Goal: Information Seeking & Learning: Compare options

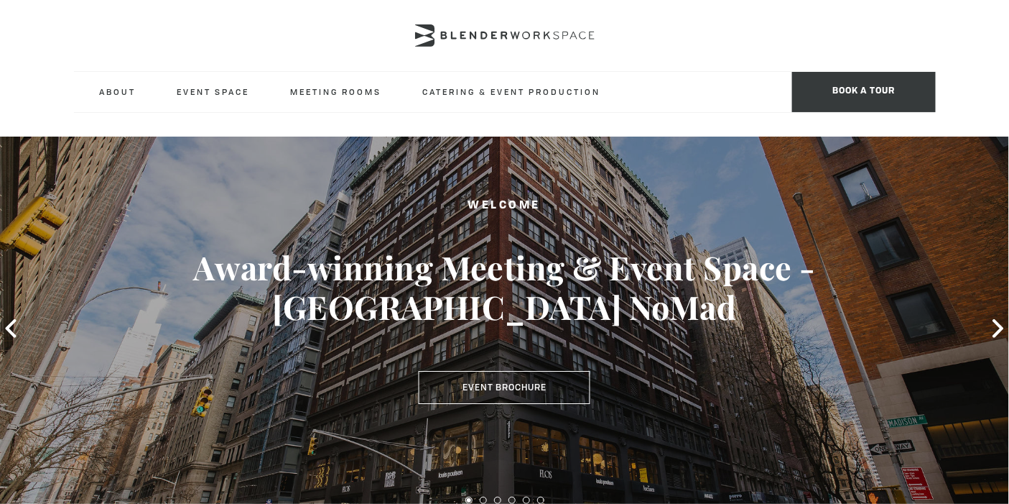
click at [0, 0] on link "Meeting Room [GEOGRAPHIC_DATA]" at bounding box center [0, 0] width 0 height 0
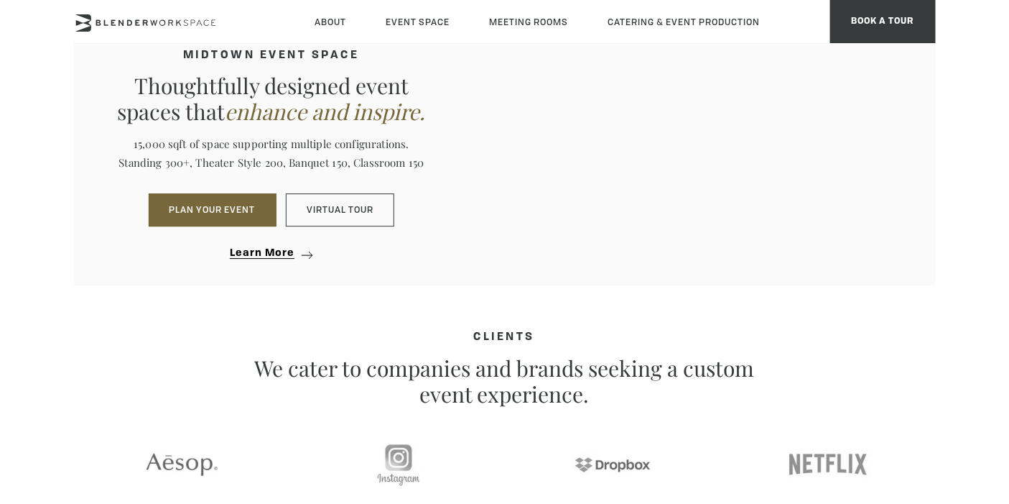
scroll to position [1496, 0]
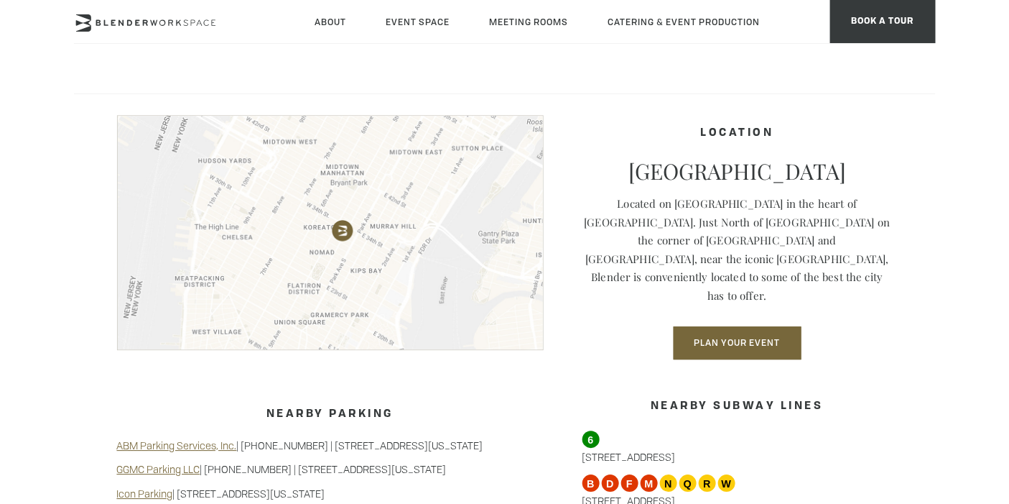
scroll to position [1131, 0]
click at [0, 0] on link "Meeting [GEOGRAPHIC_DATA]" at bounding box center [0, 0] width 0 height 0
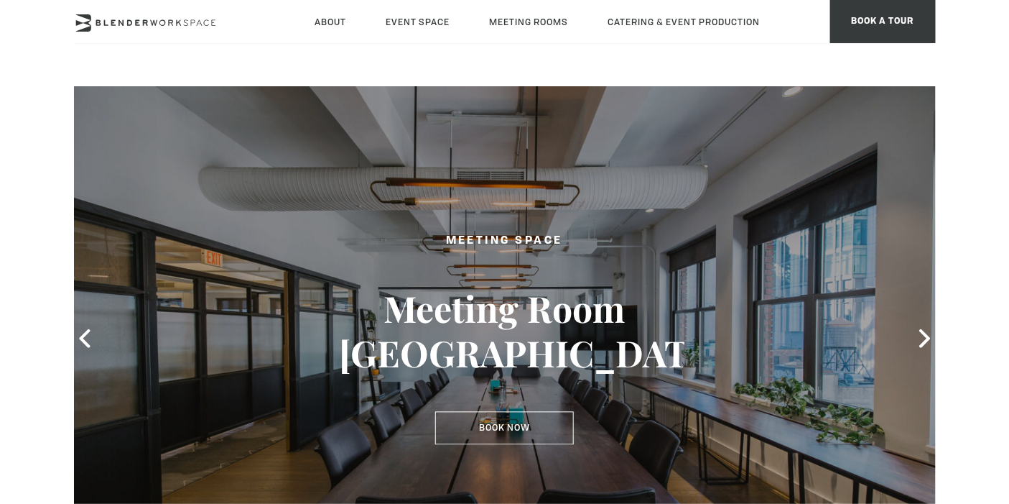
click at [0, 0] on link "Meeting Room [GEOGRAPHIC_DATA]" at bounding box center [0, 0] width 0 height 0
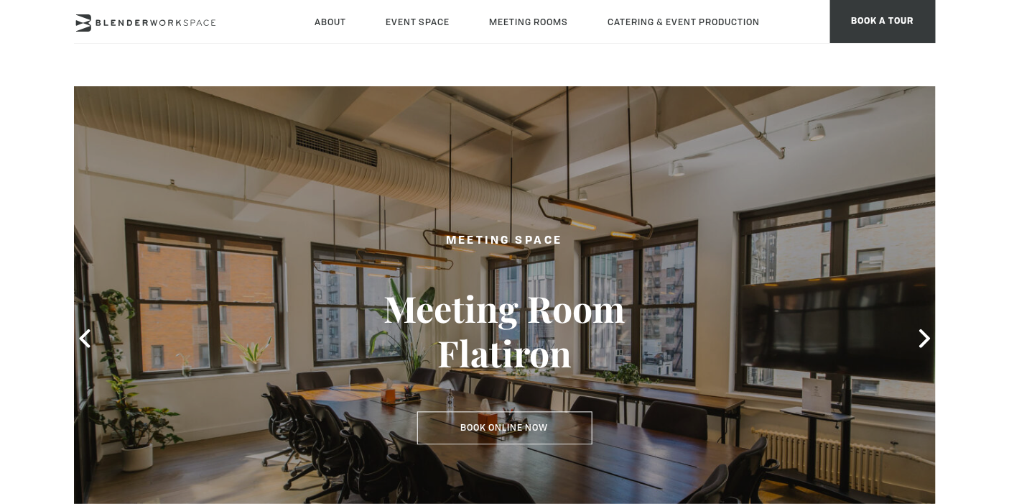
click at [0, 0] on link "[GEOGRAPHIC_DATA]" at bounding box center [0, 0] width 0 height 0
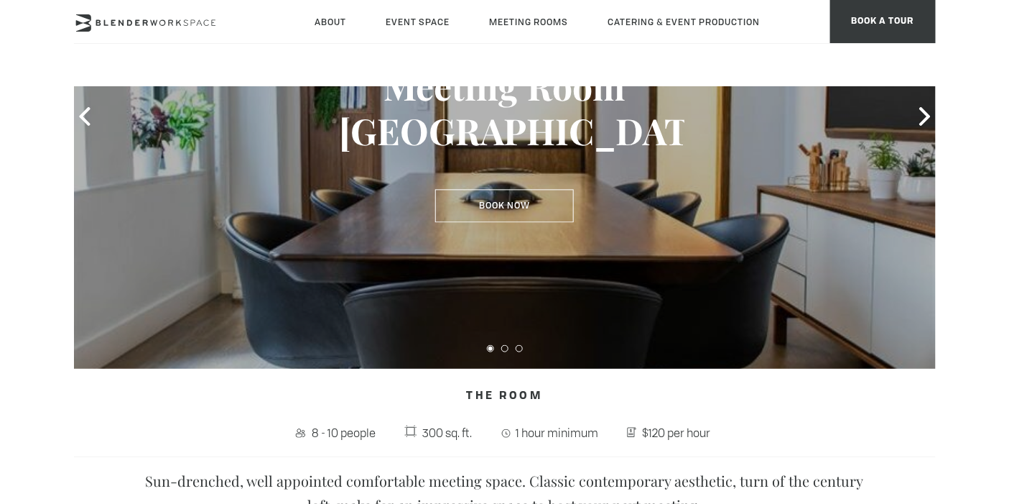
scroll to position [80, 0]
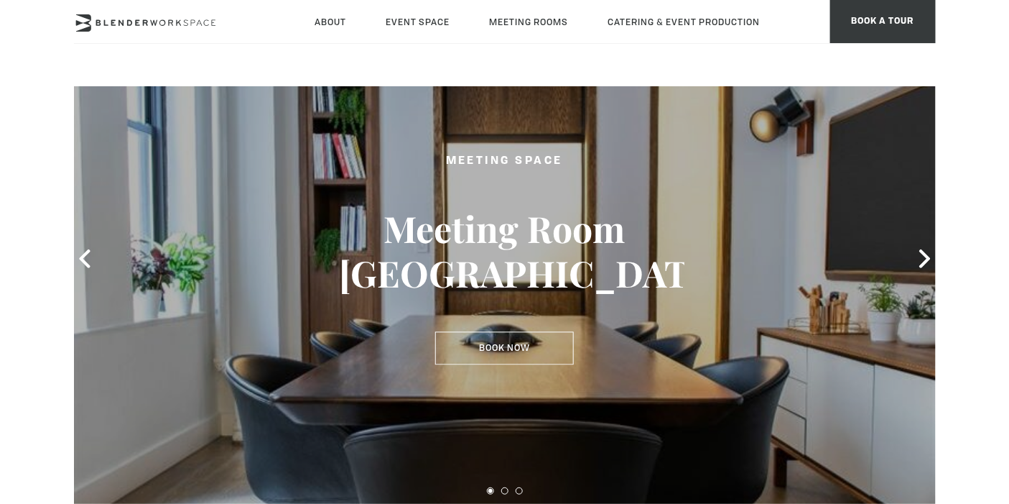
click at [925, 262] on icon at bounding box center [925, 258] width 11 height 19
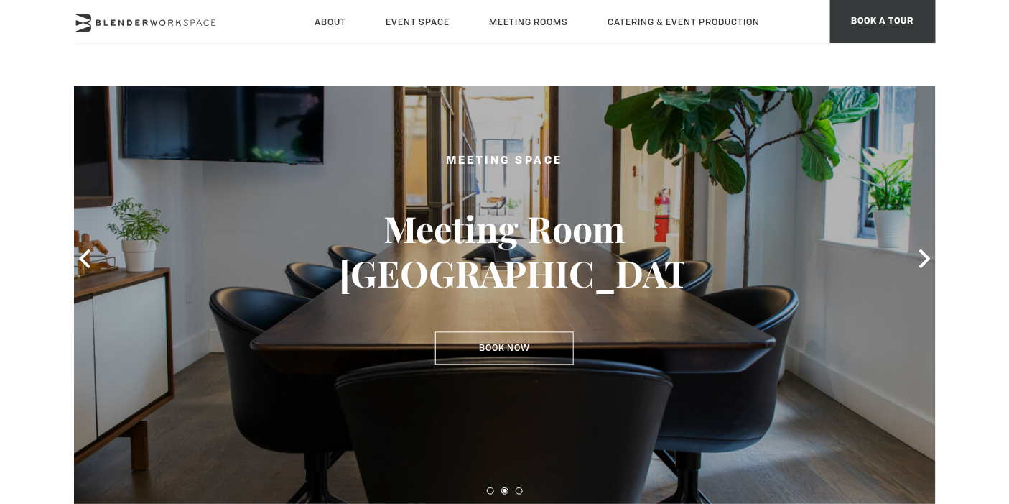
click at [925, 262] on icon at bounding box center [925, 258] width 11 height 19
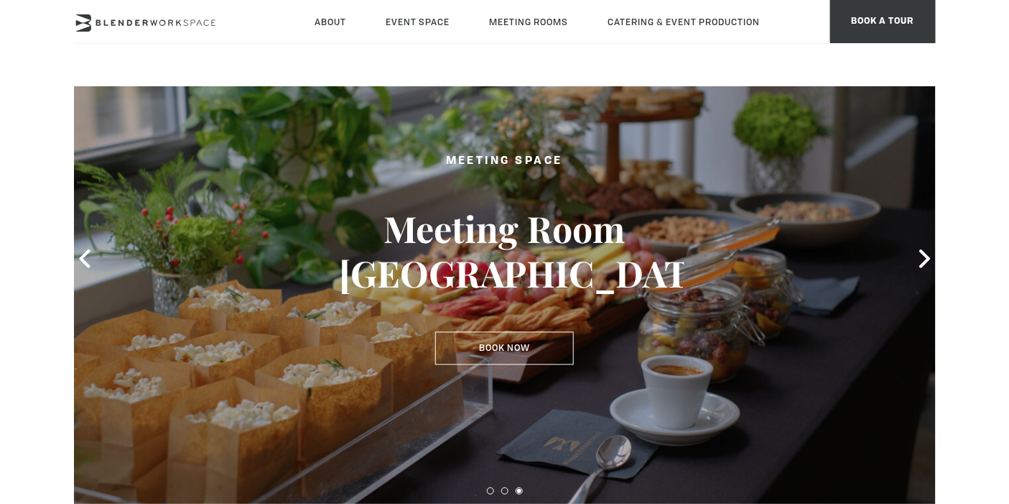
click at [925, 262] on icon at bounding box center [925, 258] width 11 height 19
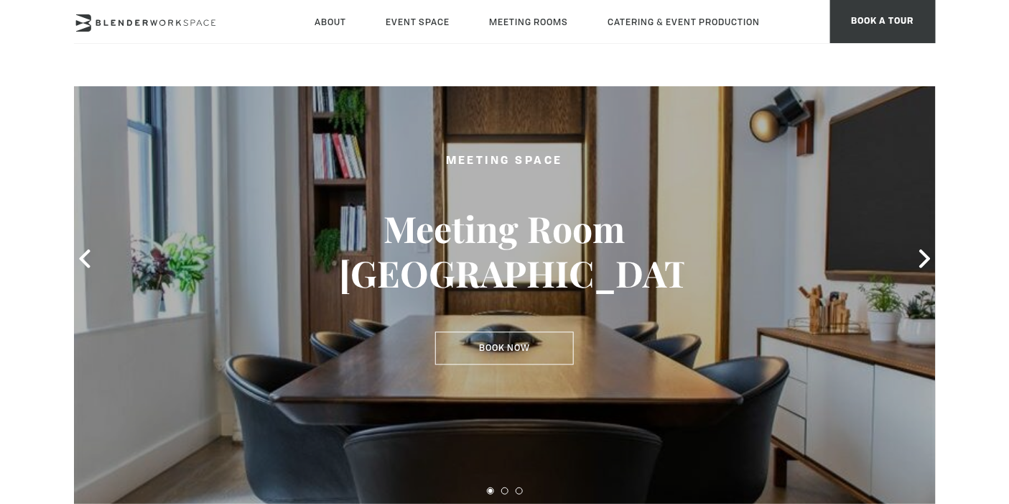
click at [924, 263] on icon at bounding box center [925, 258] width 11 height 19
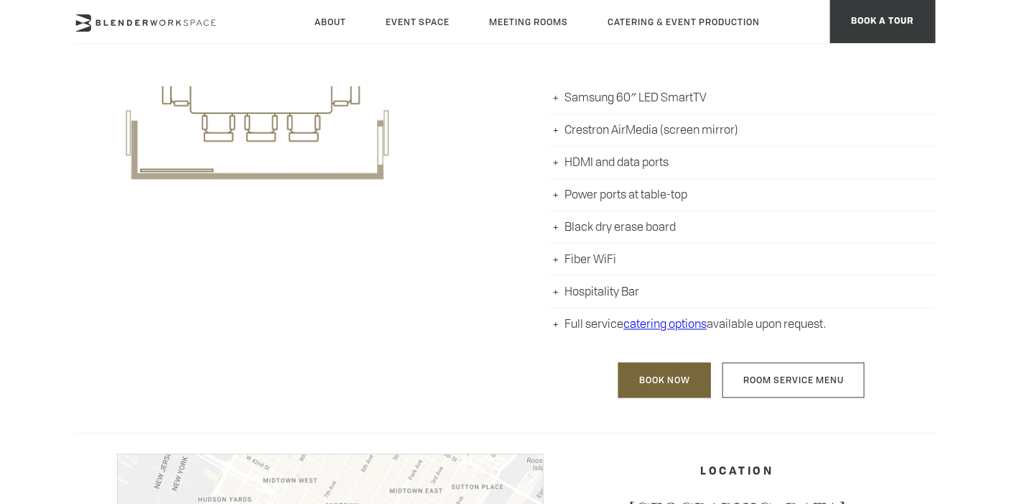
scroll to position [878, 0]
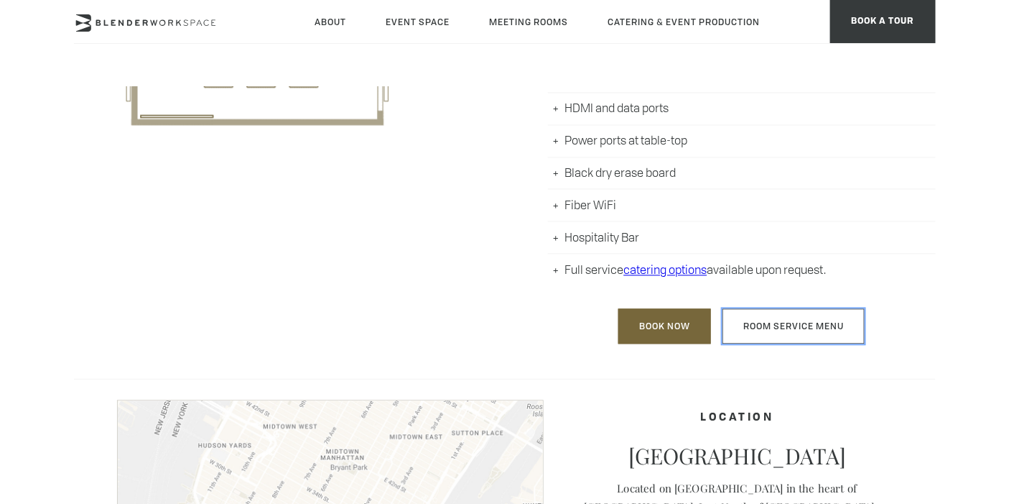
click at [810, 317] on link "Room Service Menu" at bounding box center [794, 326] width 142 height 35
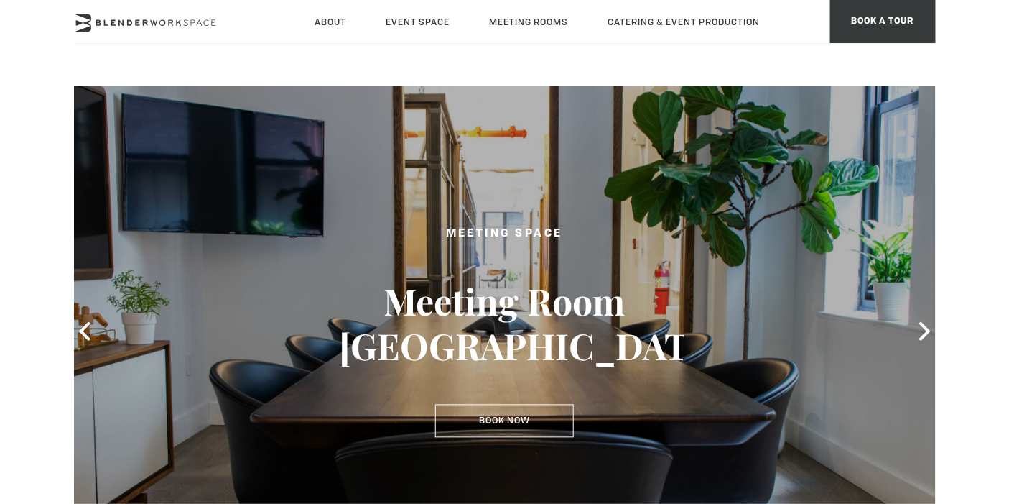
scroll to position [0, 0]
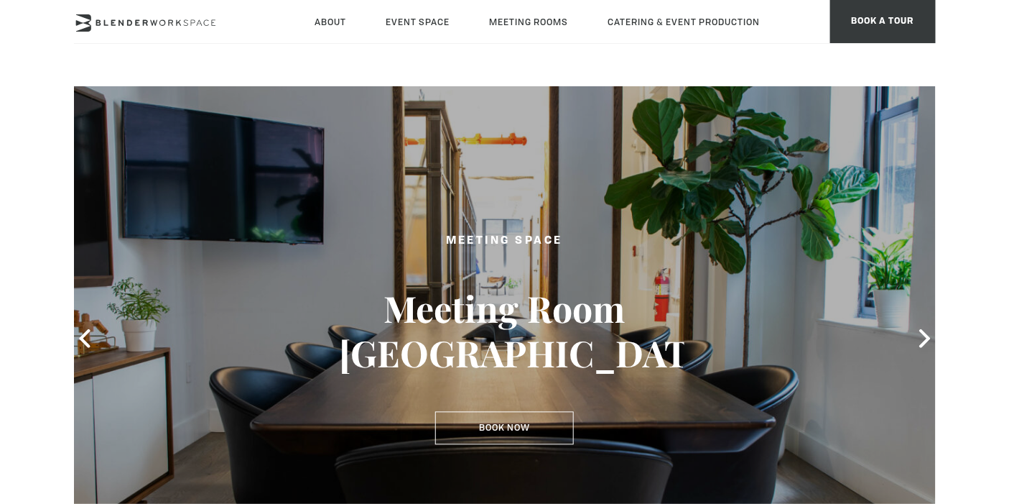
click at [0, 0] on link "Meeting Room NoMad" at bounding box center [0, 0] width 0 height 0
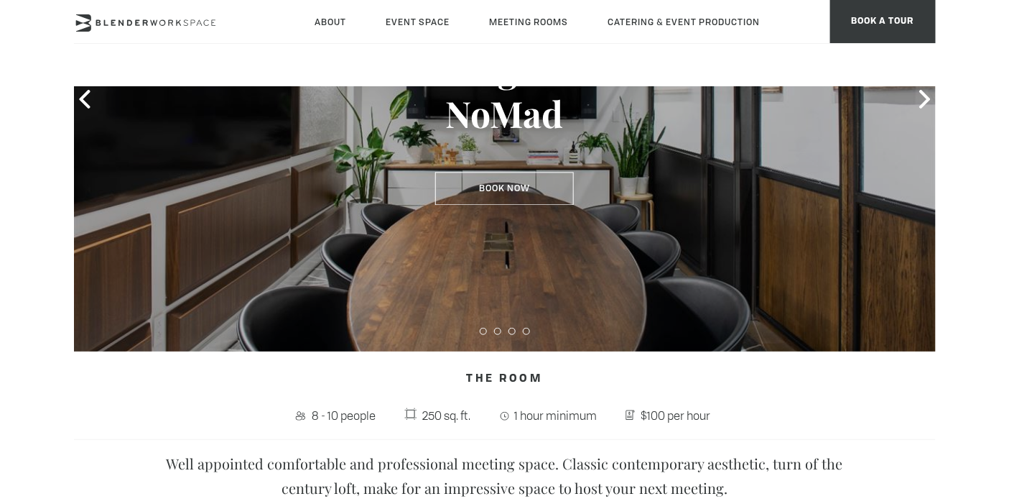
type div "2025-09-15"
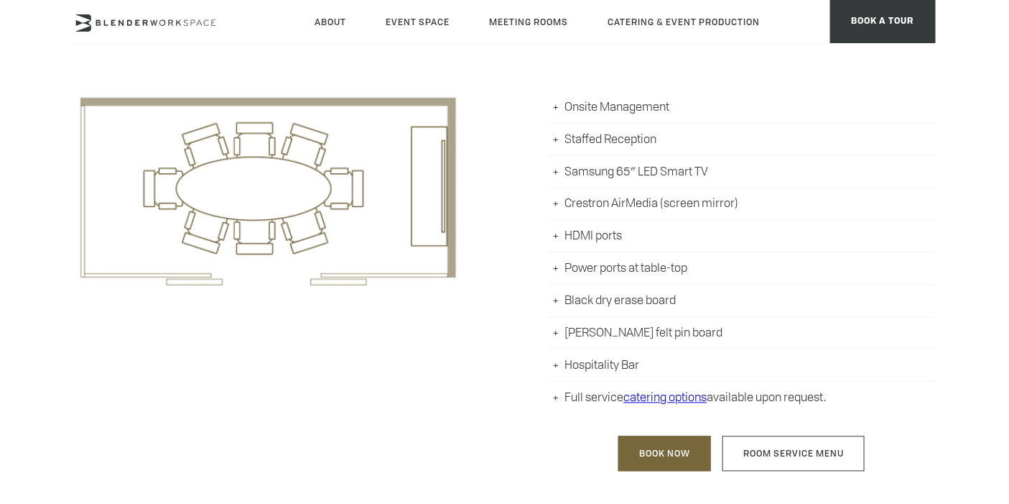
scroll to position [160, 0]
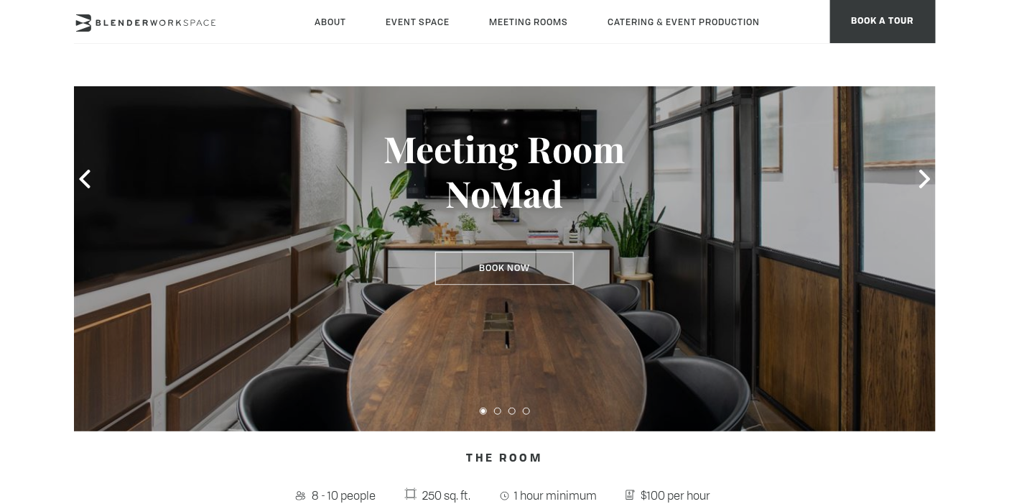
click at [0, 0] on link "Meeting Room [GEOGRAPHIC_DATA]" at bounding box center [0, 0] width 0 height 0
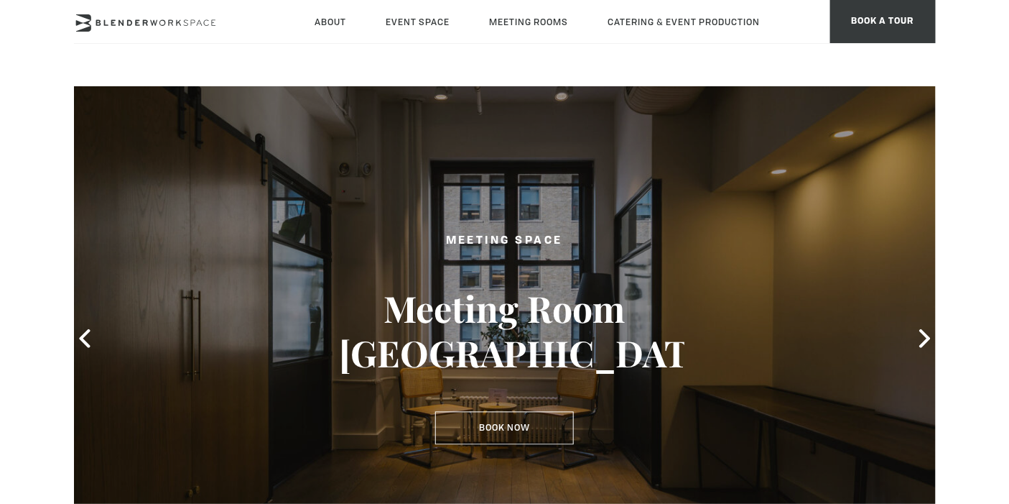
click at [0, 0] on link "Meeting [GEOGRAPHIC_DATA]" at bounding box center [0, 0] width 0 height 0
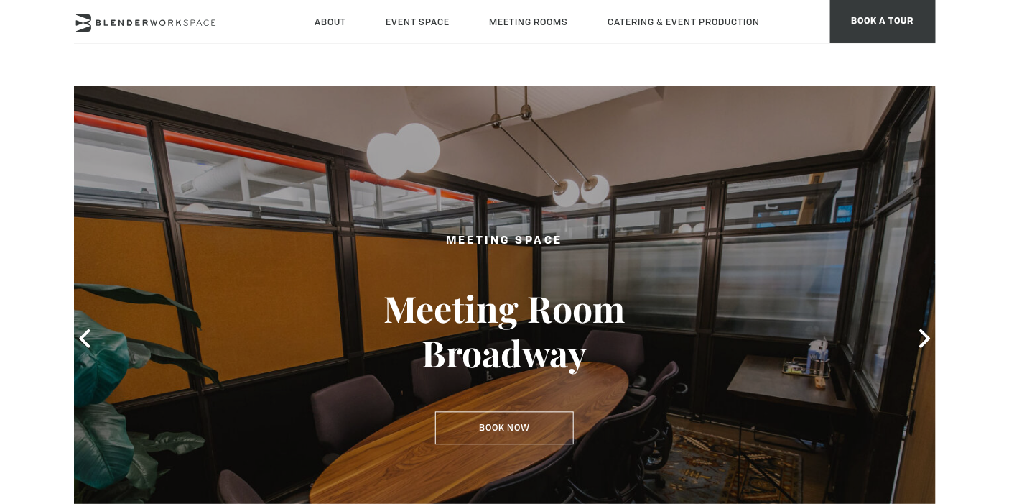
click at [0, 0] on link "Meeting Room Alcove" at bounding box center [0, 0] width 0 height 0
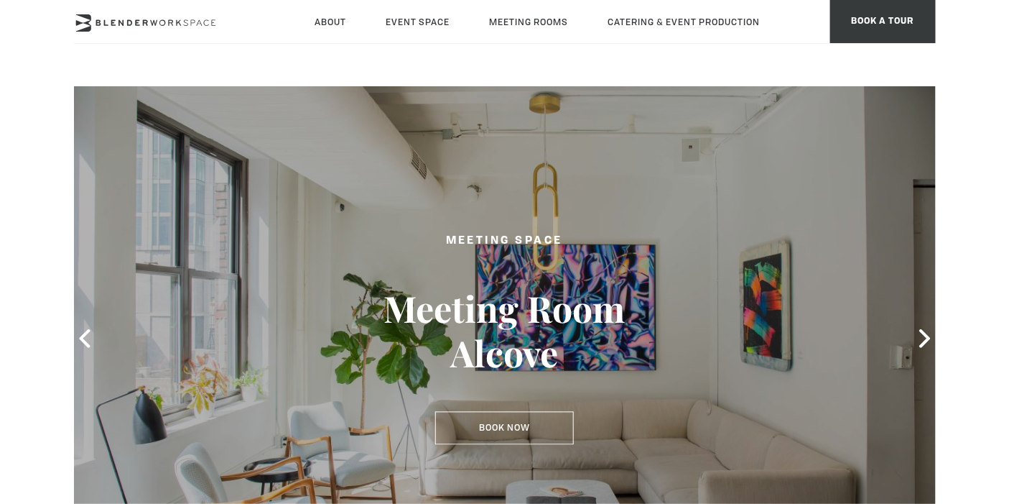
click at [0, 0] on link "[GEOGRAPHIC_DATA]" at bounding box center [0, 0] width 0 height 0
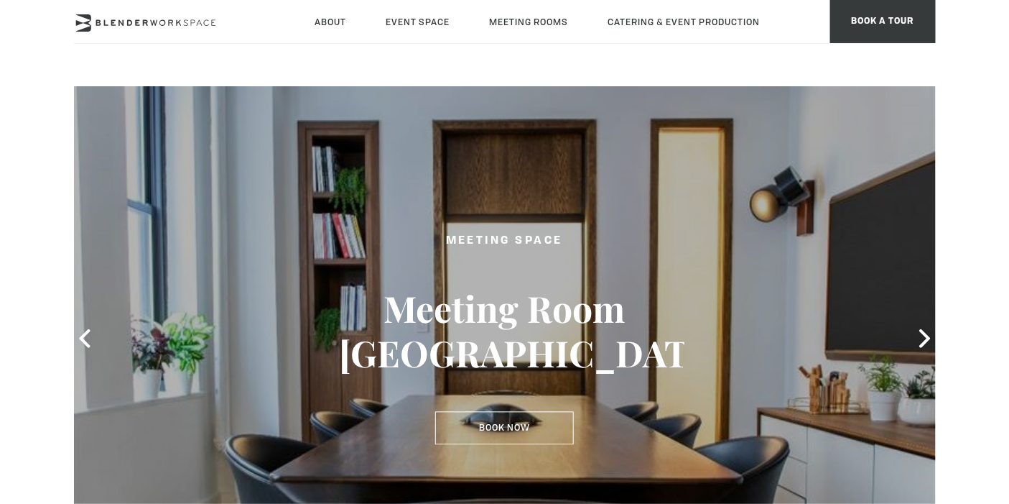
click at [921, 344] on icon at bounding box center [925, 338] width 11 height 19
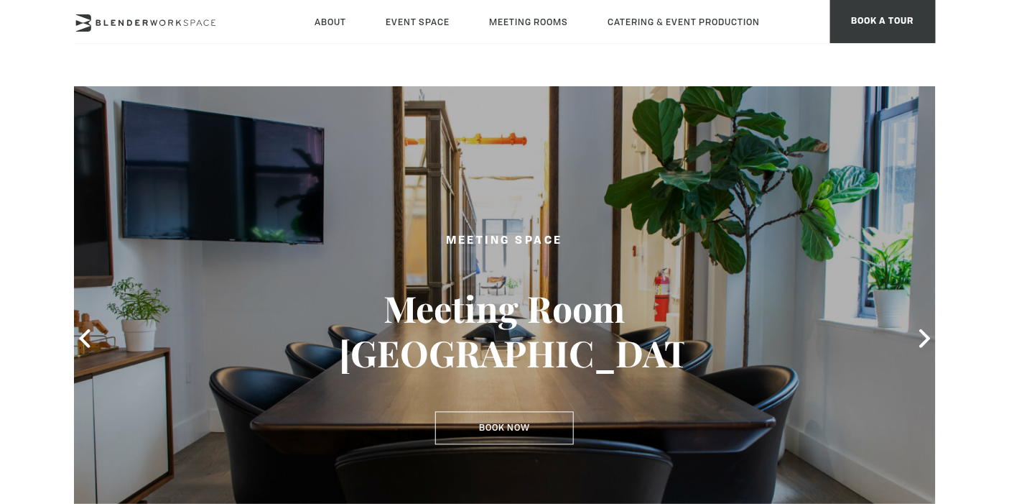
click at [921, 344] on icon at bounding box center [925, 338] width 11 height 19
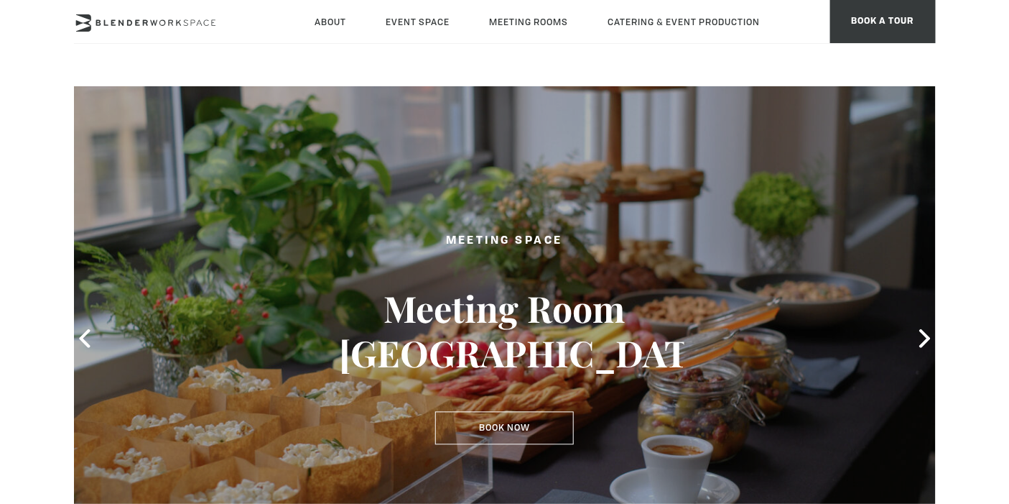
click at [921, 344] on icon at bounding box center [925, 338] width 11 height 19
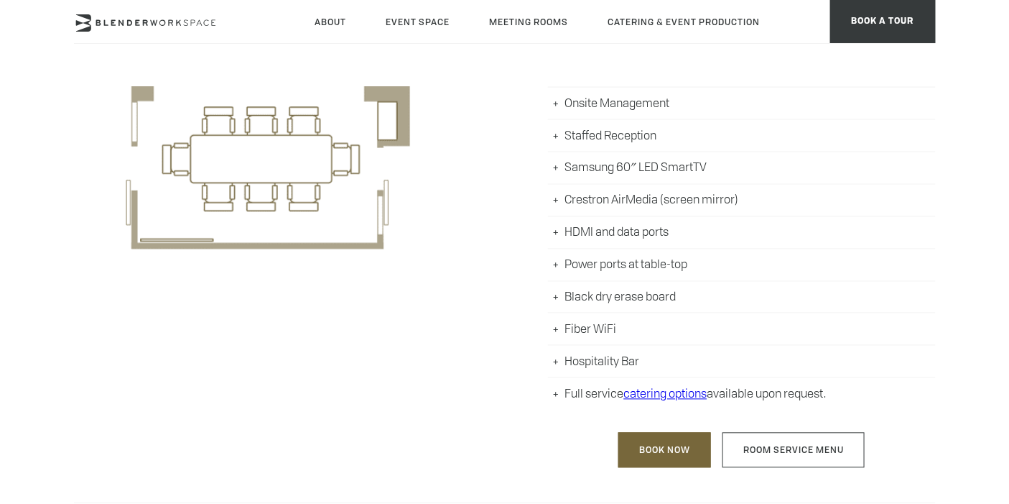
scroll to position [798, 0]
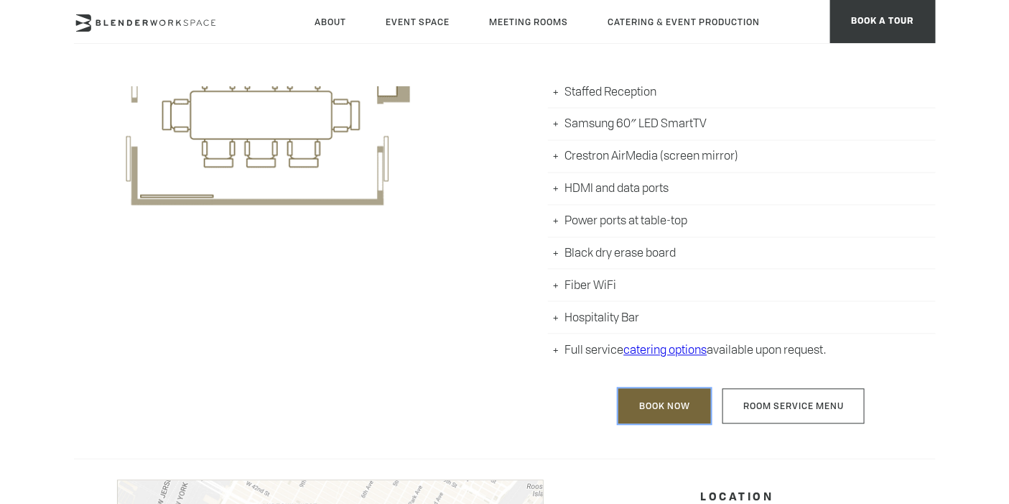
click at [652, 404] on link "Book Now" at bounding box center [665, 406] width 93 height 35
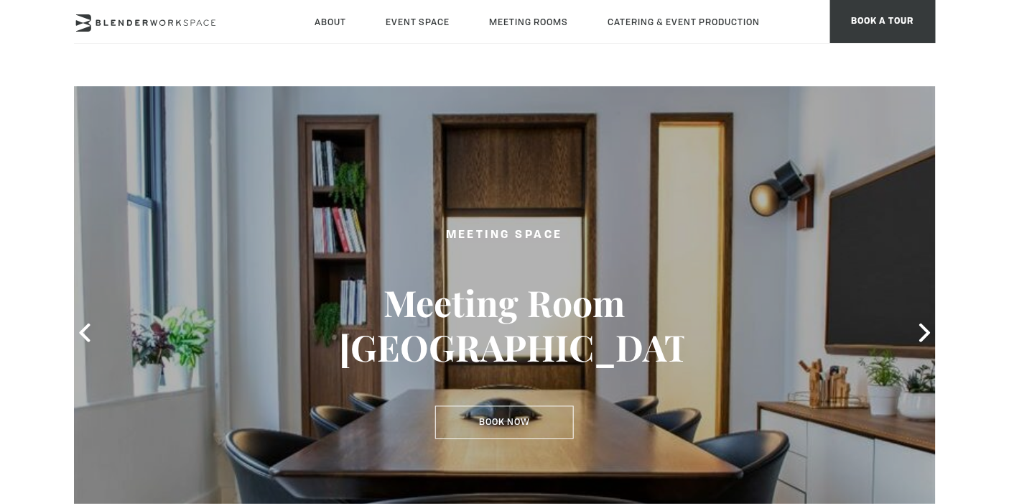
scroll to position [0, 0]
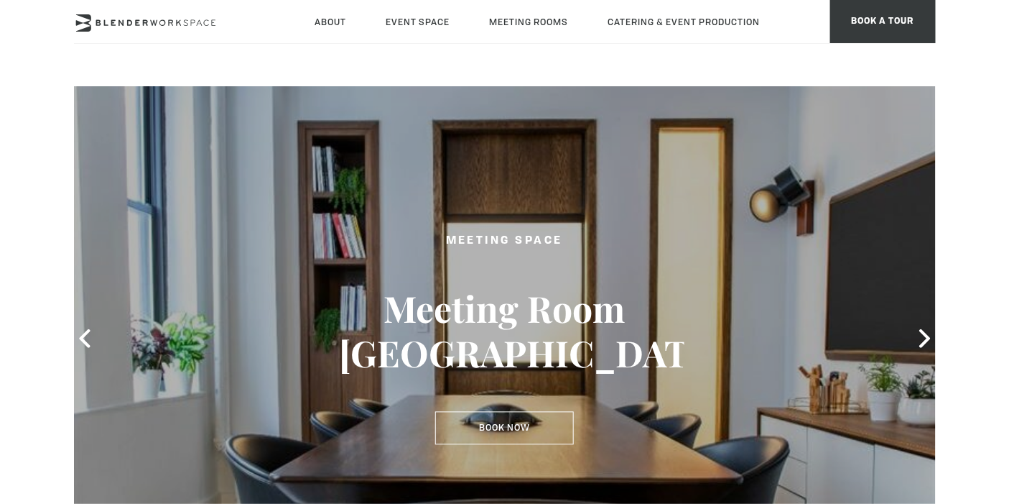
click at [0, 0] on link "Meeting Room [GEOGRAPHIC_DATA]" at bounding box center [0, 0] width 0 height 0
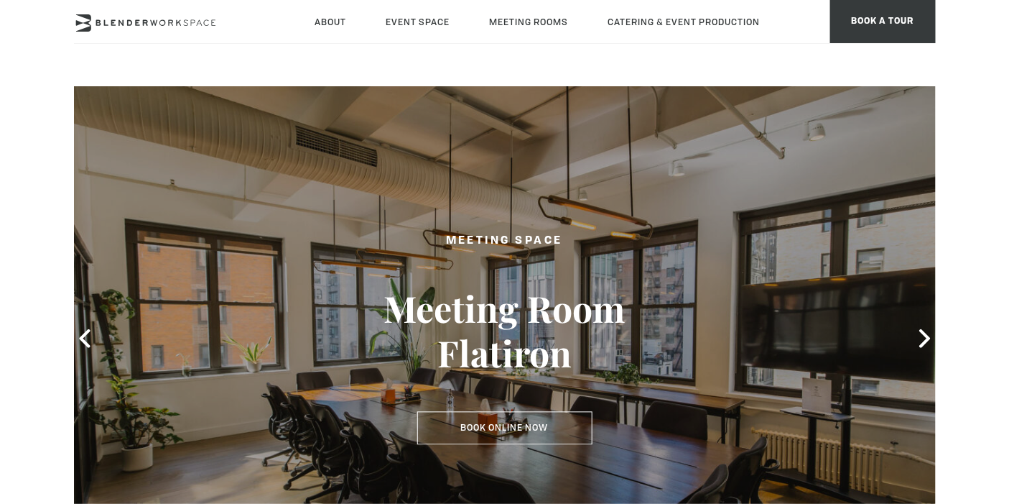
click at [0, 0] on link "Meeting Room [GEOGRAPHIC_DATA]" at bounding box center [0, 0] width 0 height 0
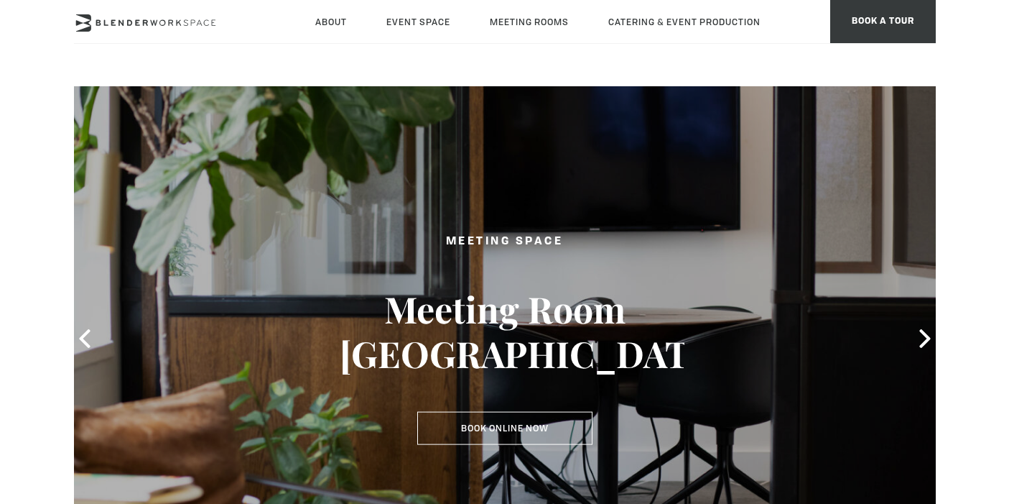
type div "[DATE]"
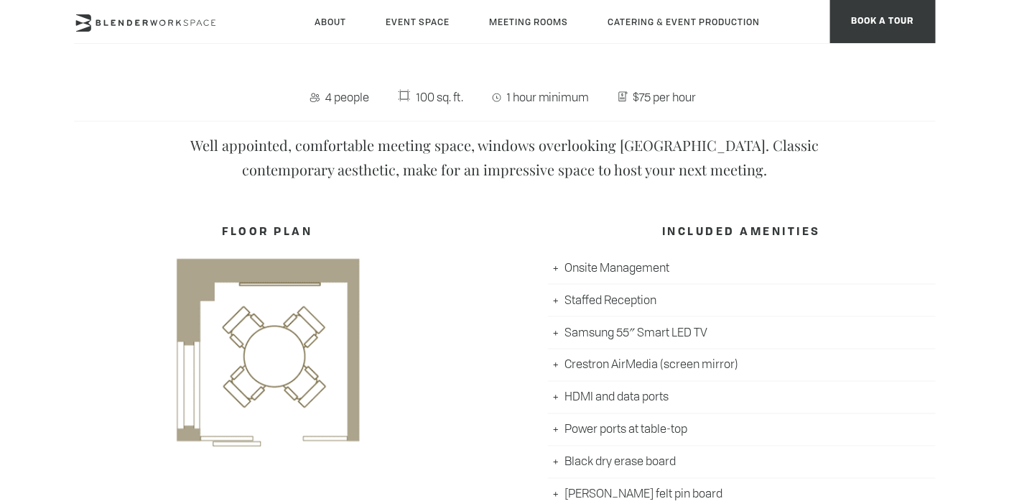
scroll to position [558, 0]
click at [0, 0] on link "Meeting Room NoMad" at bounding box center [0, 0] width 0 height 0
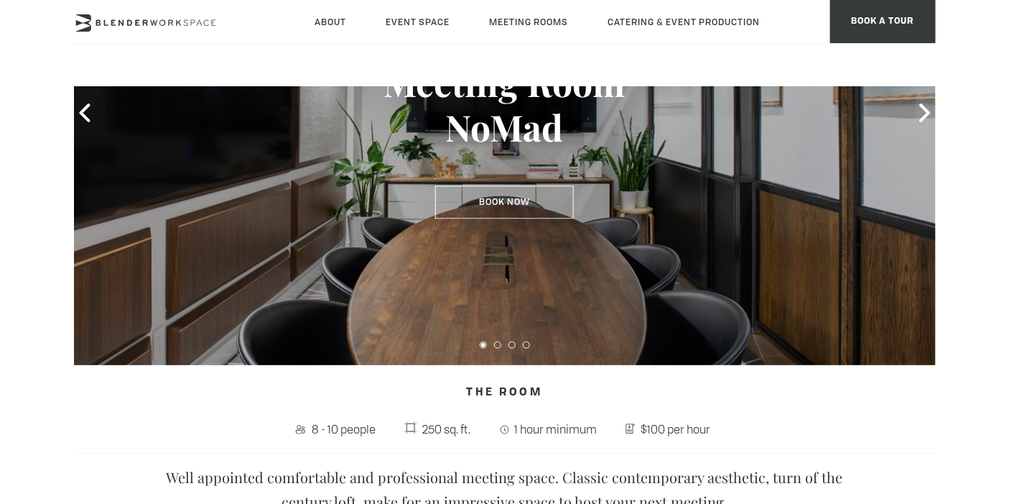
scroll to position [160, 0]
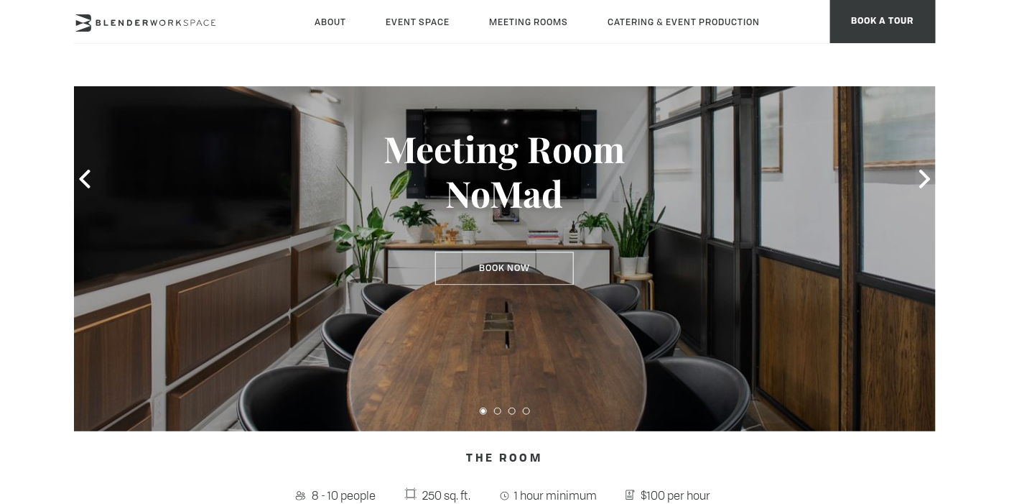
click at [920, 181] on icon at bounding box center [925, 179] width 19 height 19
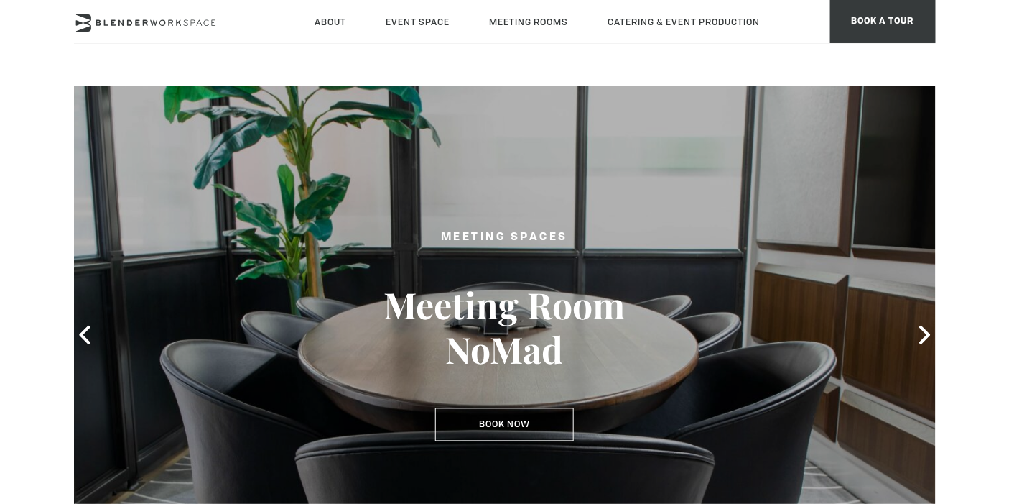
scroll to position [0, 0]
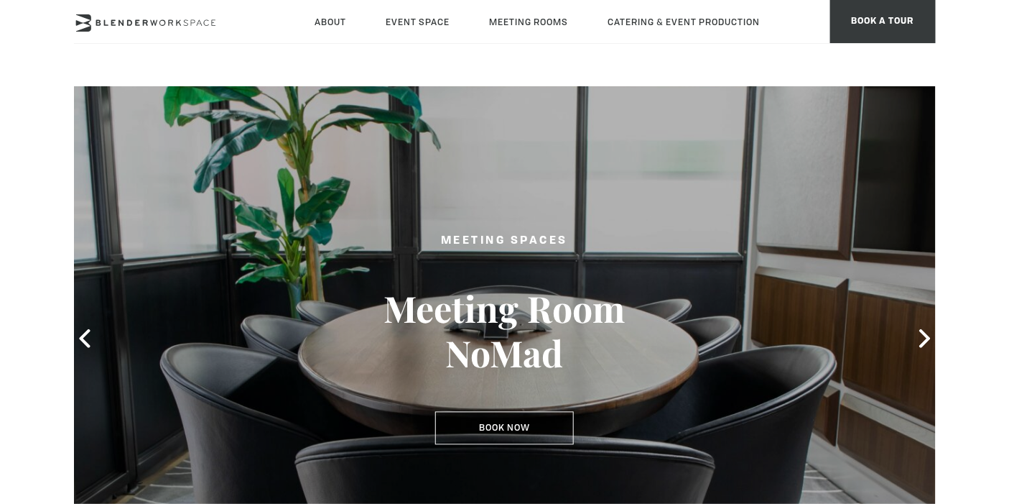
click at [928, 343] on icon at bounding box center [925, 338] width 19 height 19
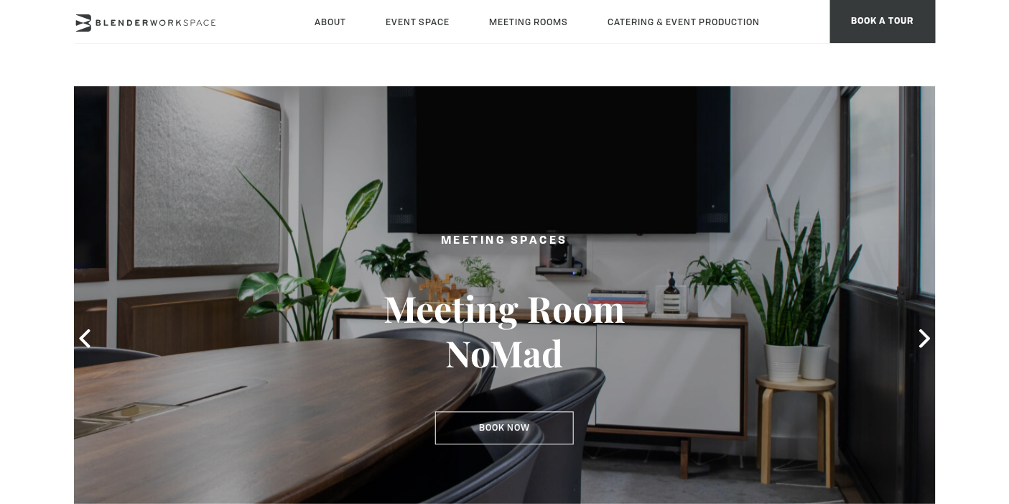
click at [920, 342] on icon at bounding box center [925, 338] width 19 height 19
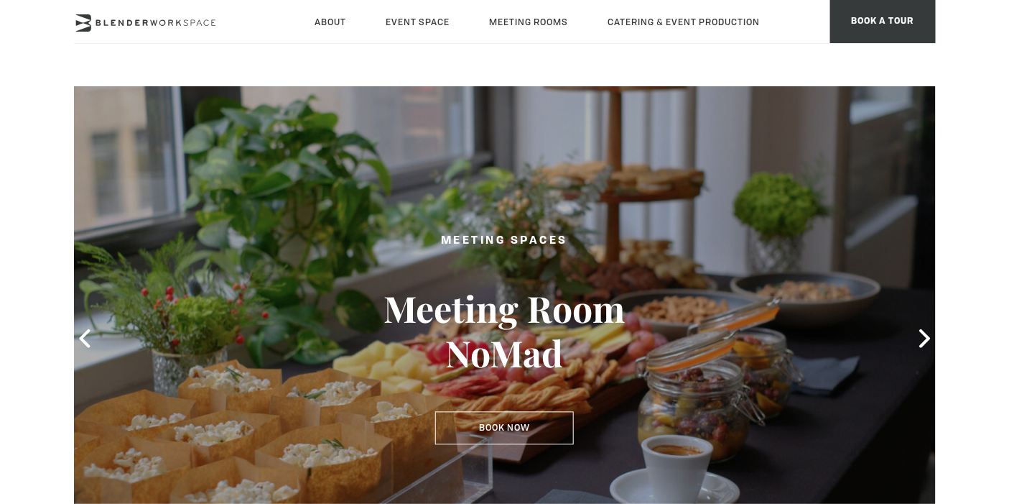
click at [0, 0] on link "Meeting Room [GEOGRAPHIC_DATA]" at bounding box center [0, 0] width 0 height 0
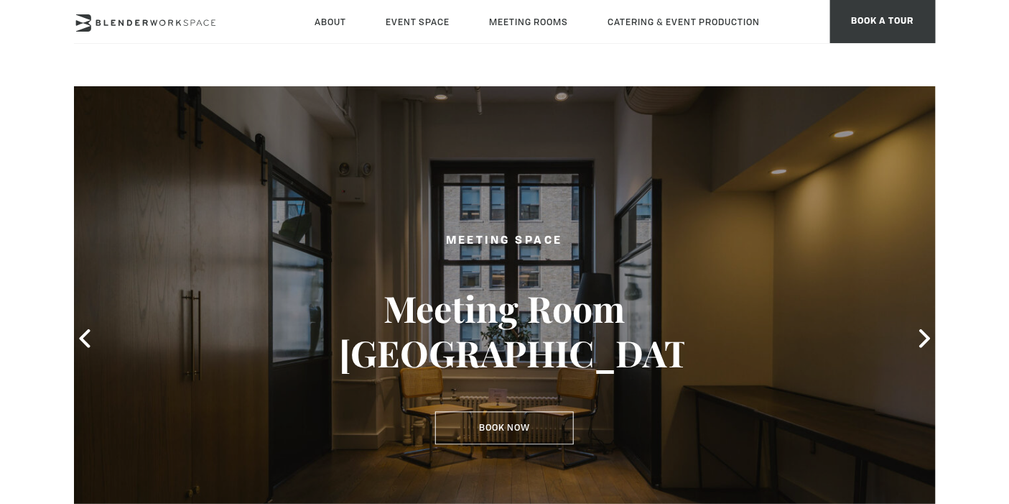
click at [0, 0] on link "Meeting Room [GEOGRAPHIC_DATA]" at bounding box center [0, 0] width 0 height 0
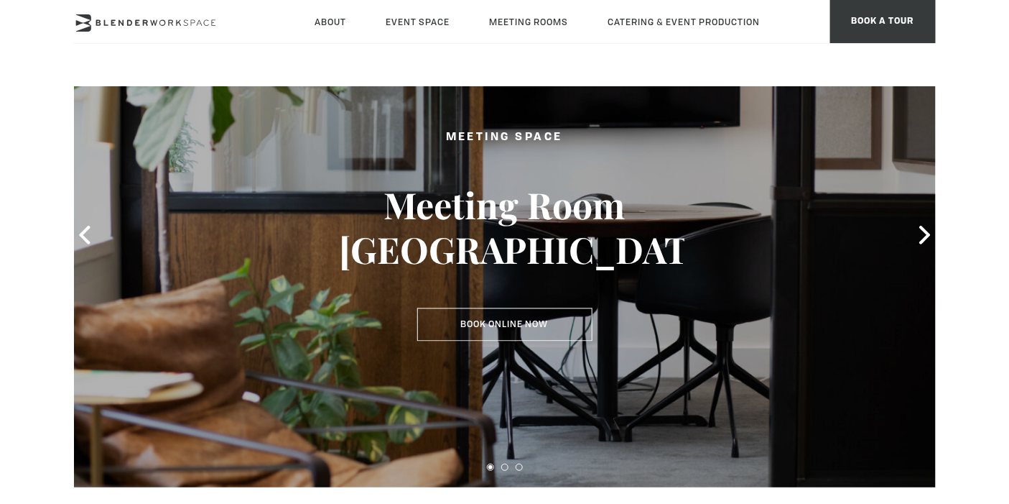
scroll to position [80, 0]
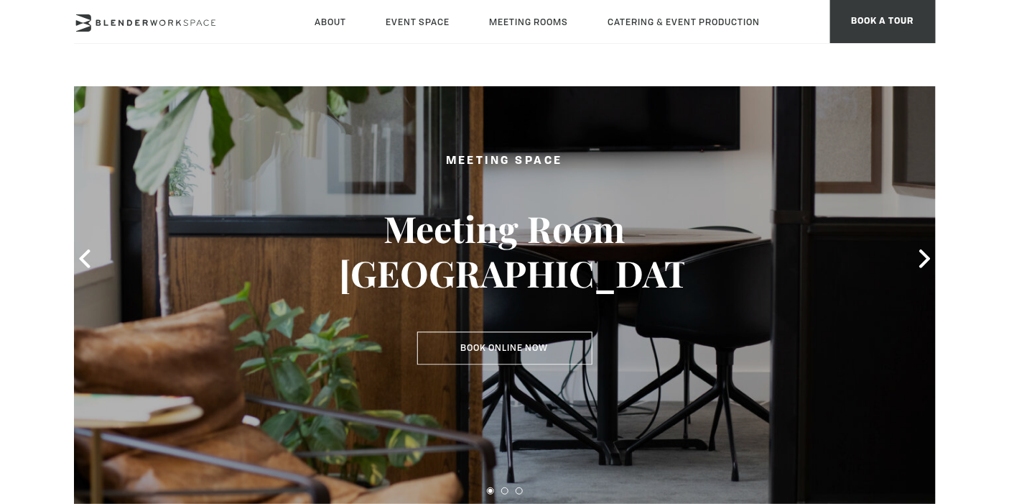
click at [0, 0] on link "Meeting [GEOGRAPHIC_DATA]" at bounding box center [0, 0] width 0 height 0
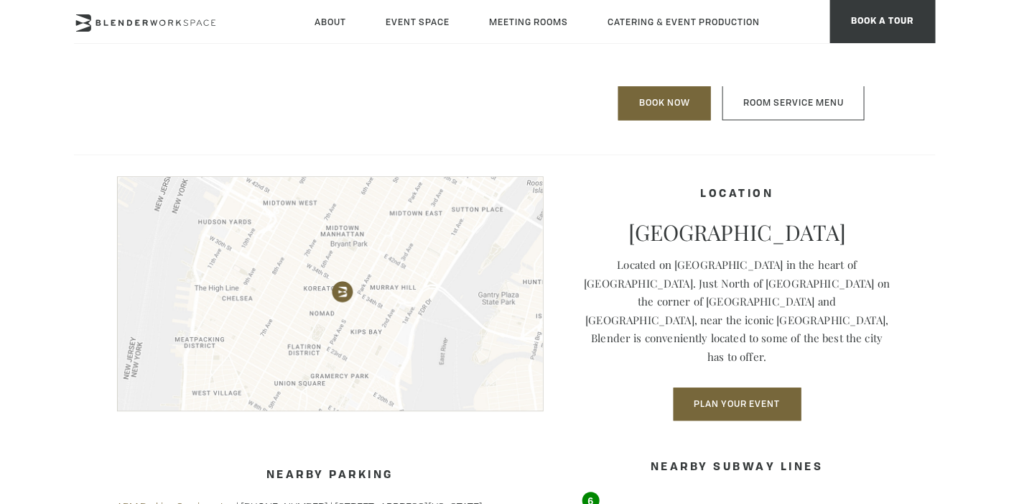
scroll to position [878, 0]
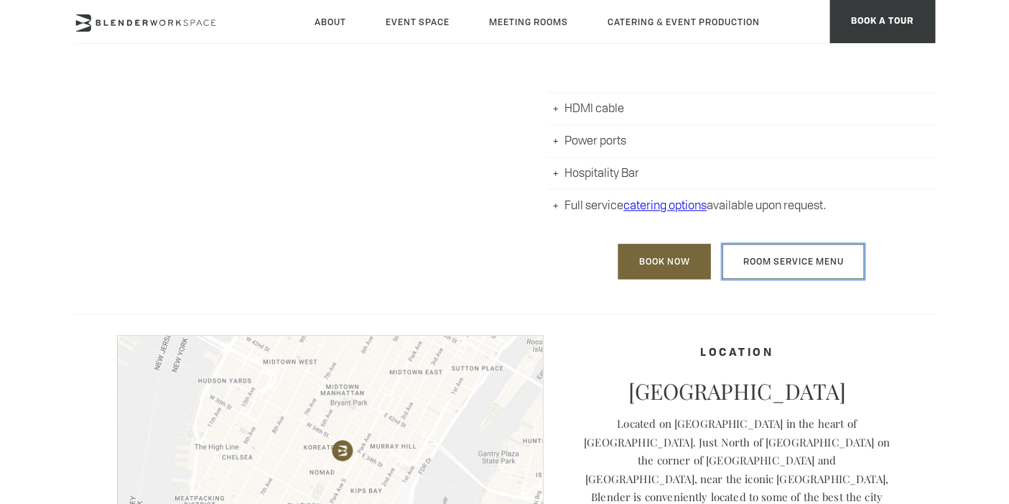
click at [797, 259] on link "Room Service Menu" at bounding box center [794, 261] width 142 height 35
drag, startPoint x: 943, startPoint y: 194, endPoint x: 927, endPoint y: 198, distance: 16.4
click at [943, 194] on body "Skip to main content About Neighborhood Global Collective Journal Event Space T…" at bounding box center [504, 225] width 1009 height 2035
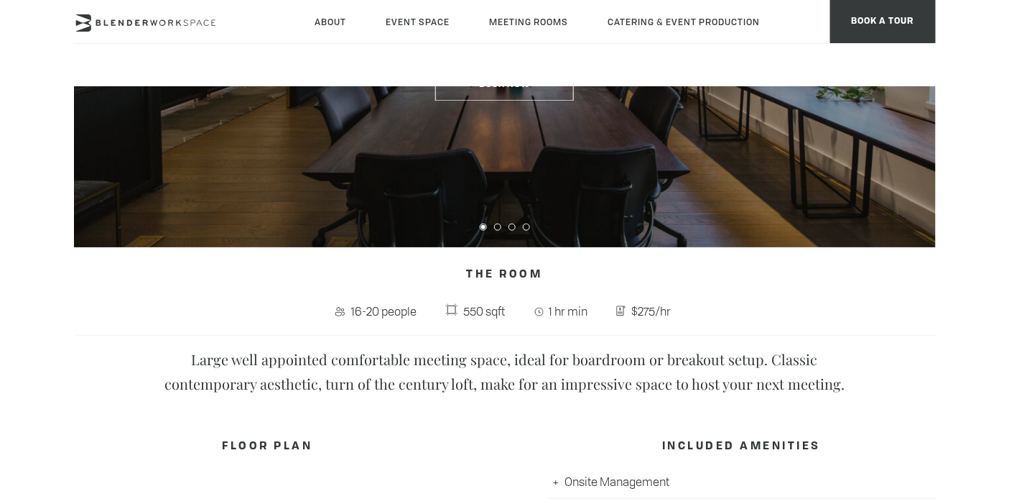
scroll to position [160, 0]
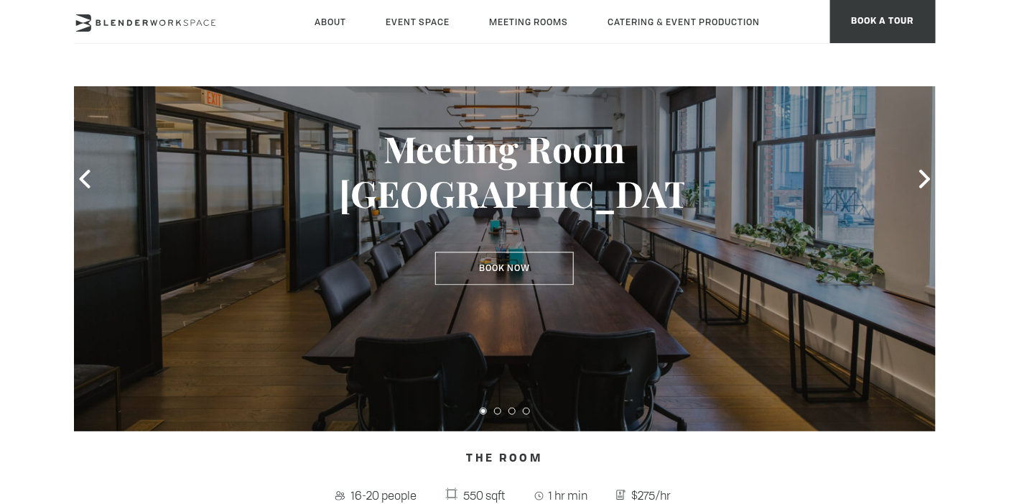
click at [0, 0] on link "Meeting Room NoMad" at bounding box center [0, 0] width 0 height 0
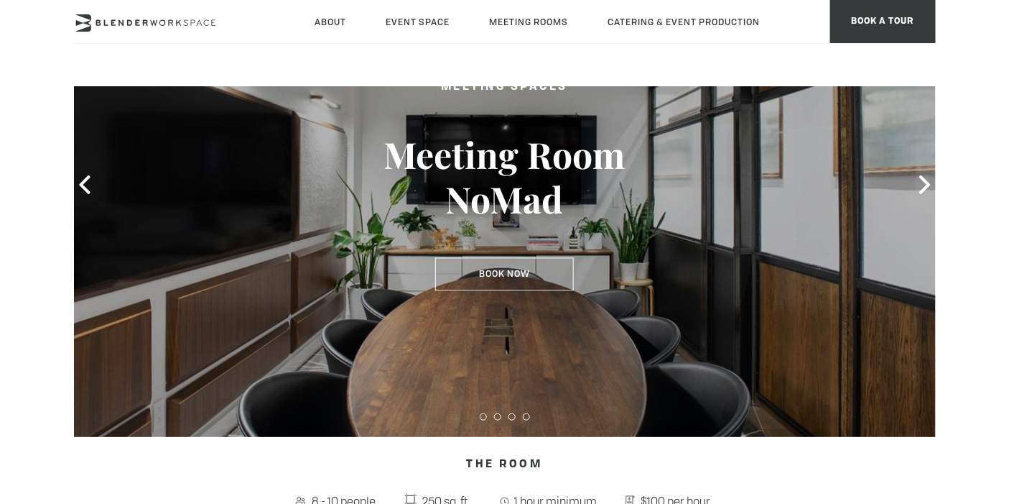
type div "[DATE]"
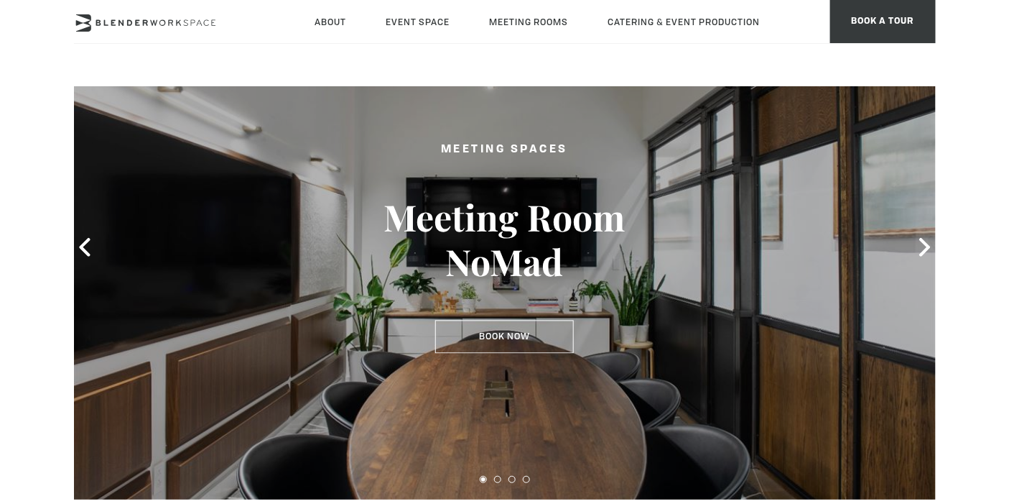
scroll to position [80, 0]
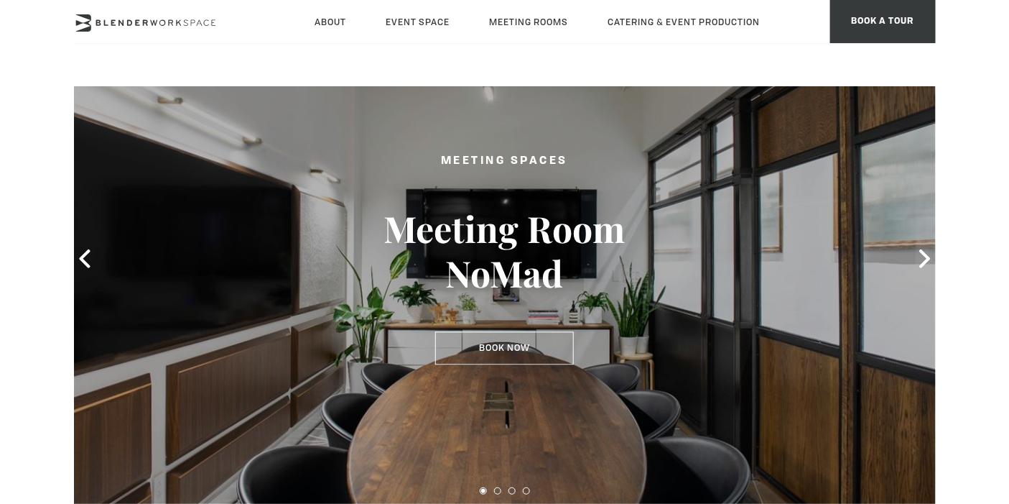
click at [927, 253] on icon at bounding box center [925, 258] width 19 height 19
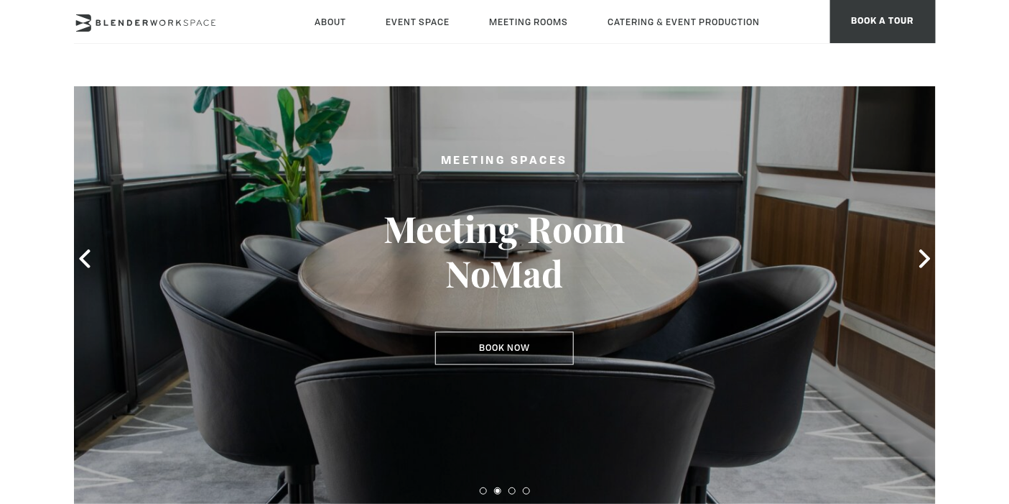
click at [926, 259] on icon at bounding box center [925, 258] width 11 height 19
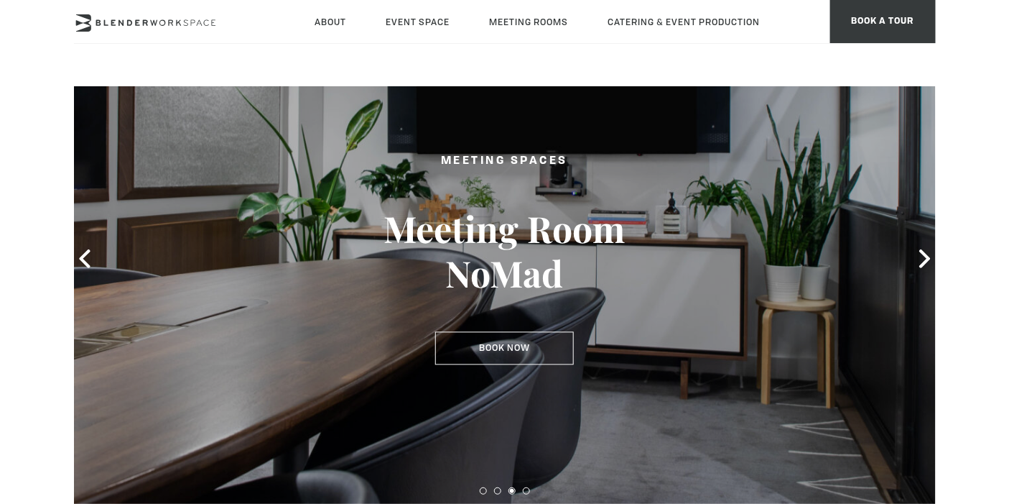
click at [926, 259] on icon at bounding box center [925, 258] width 11 height 19
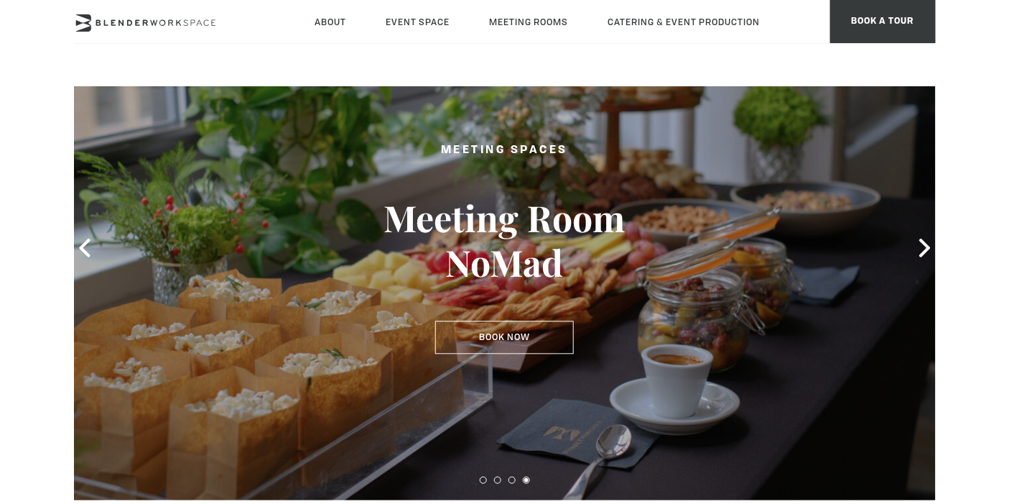
scroll to position [0, 0]
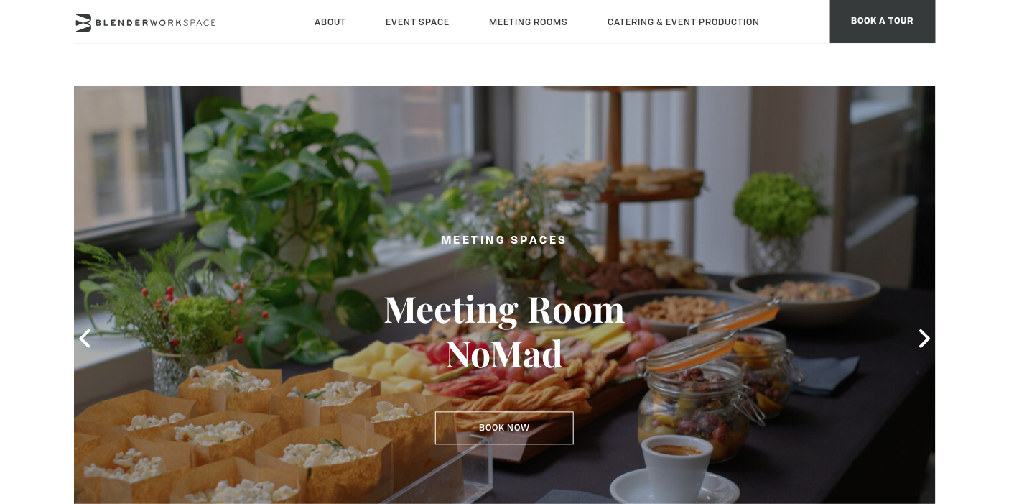
click at [923, 339] on icon at bounding box center [925, 338] width 19 height 19
